Goal: Information Seeking & Learning: Learn about a topic

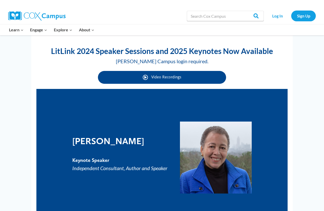
scroll to position [231, 0]
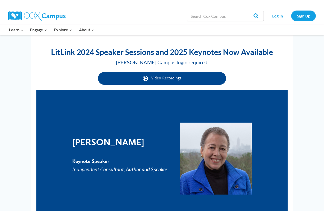
click at [199, 81] on link "Video Recordings" at bounding box center [162, 78] width 128 height 13
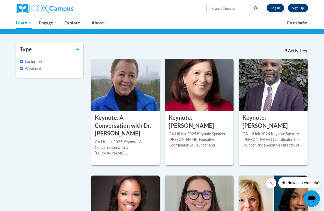
scroll to position [34, 0]
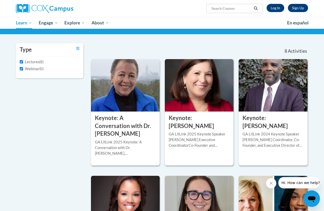
click at [199, 81] on img at bounding box center [199, 85] width 69 height 52
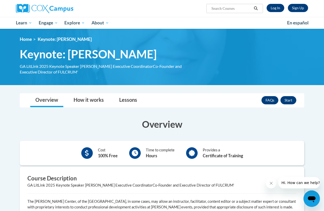
click at [148, 48] on span "Keynote: [PERSON_NAME]" at bounding box center [88, 54] width 137 height 14
